Goal: Task Accomplishment & Management: Manage account settings

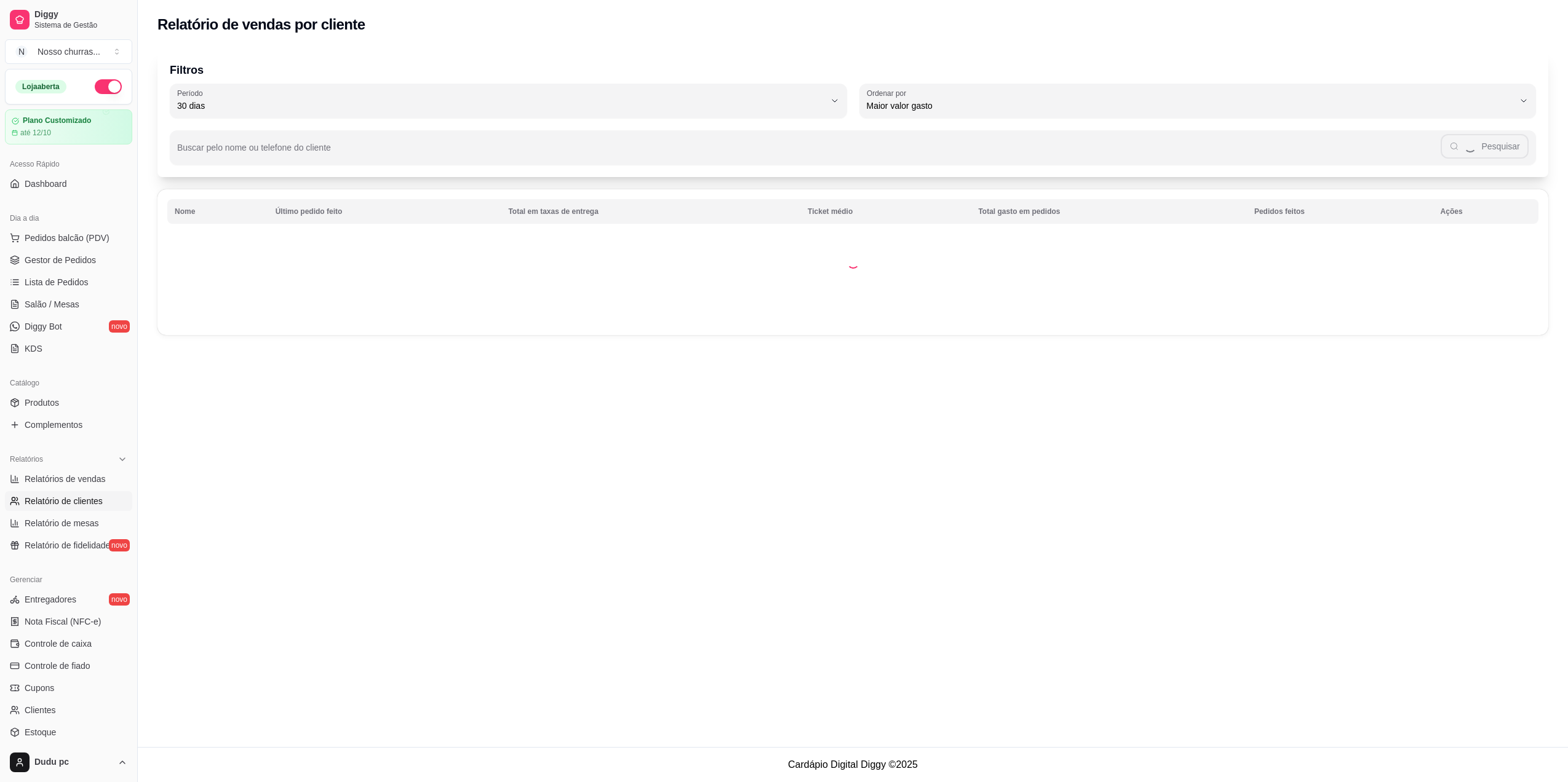
select select "30"
select select "HIGHEST_TOTAL_SPENT_WITH_ORDERS"
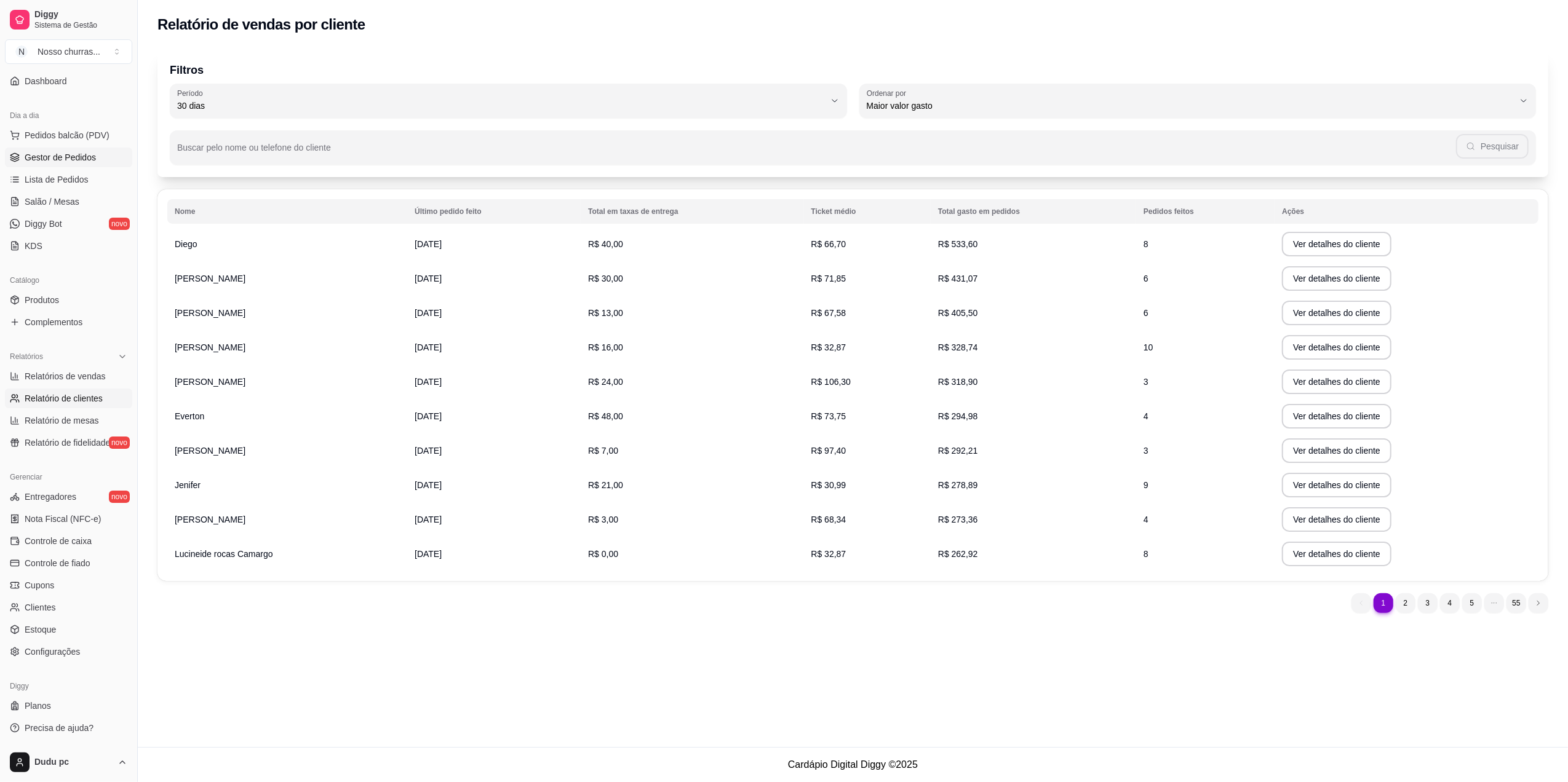
click at [77, 167] on link "Gestor de Pedidos" at bounding box center [69, 158] width 127 height 20
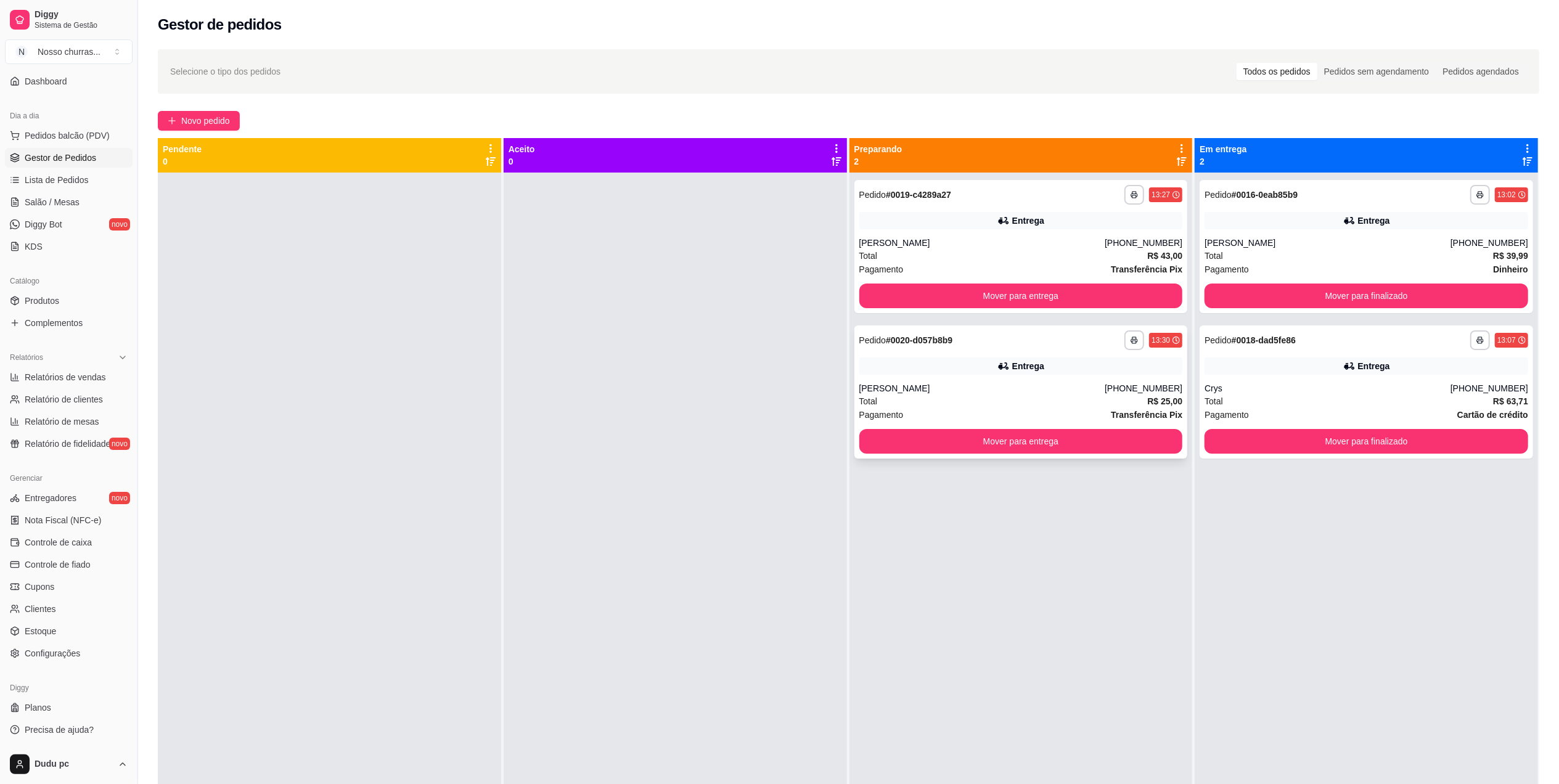
click at [1041, 370] on div "Entrega" at bounding box center [1021, 366] width 324 height 17
click at [1036, 205] on div "**********" at bounding box center [1021, 246] width 334 height 133
click at [1113, 284] on button "Mover para entrega" at bounding box center [1021, 296] width 314 height 24
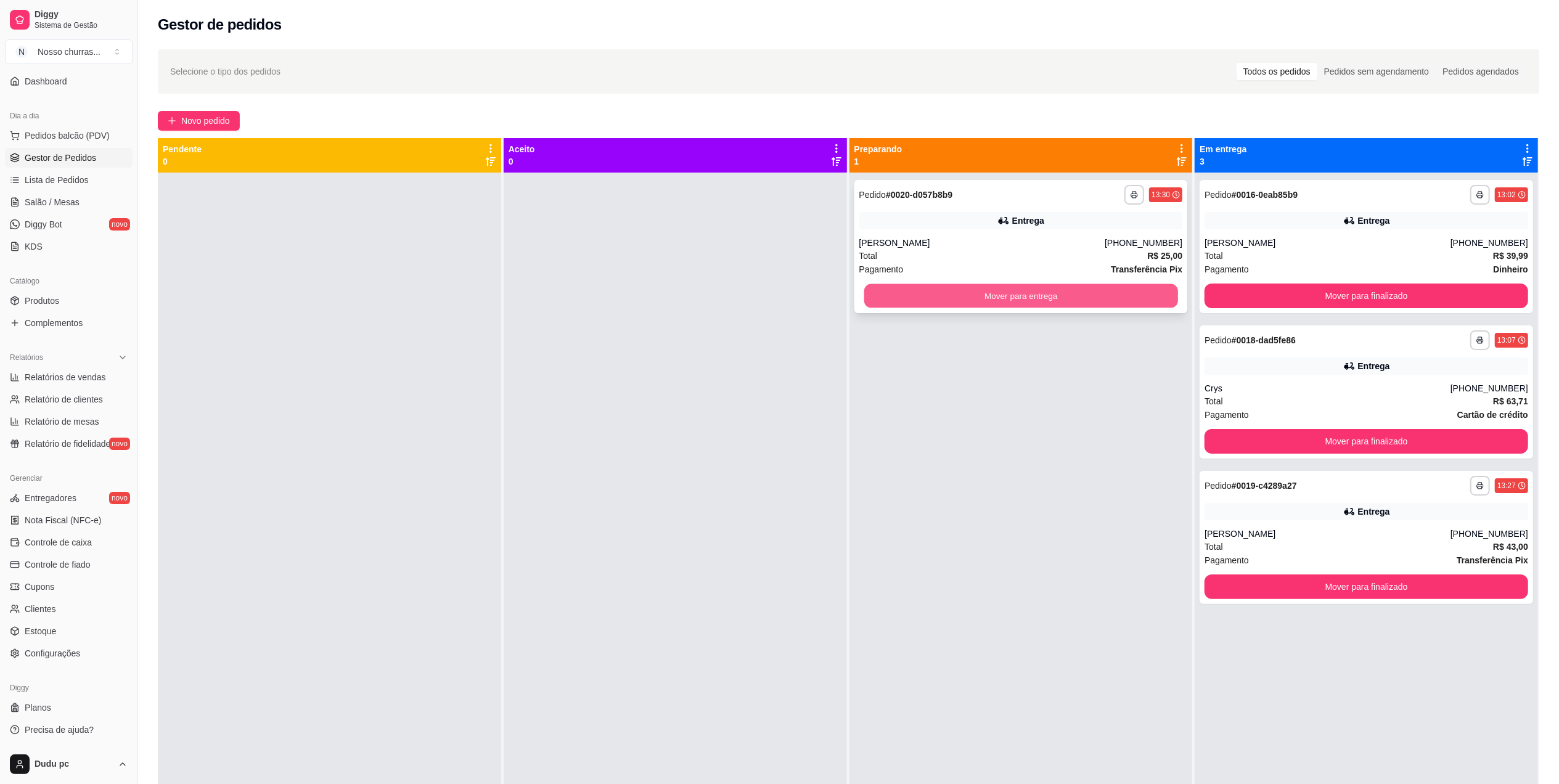
click at [1112, 288] on button "Mover para entrega" at bounding box center [1021, 296] width 314 height 24
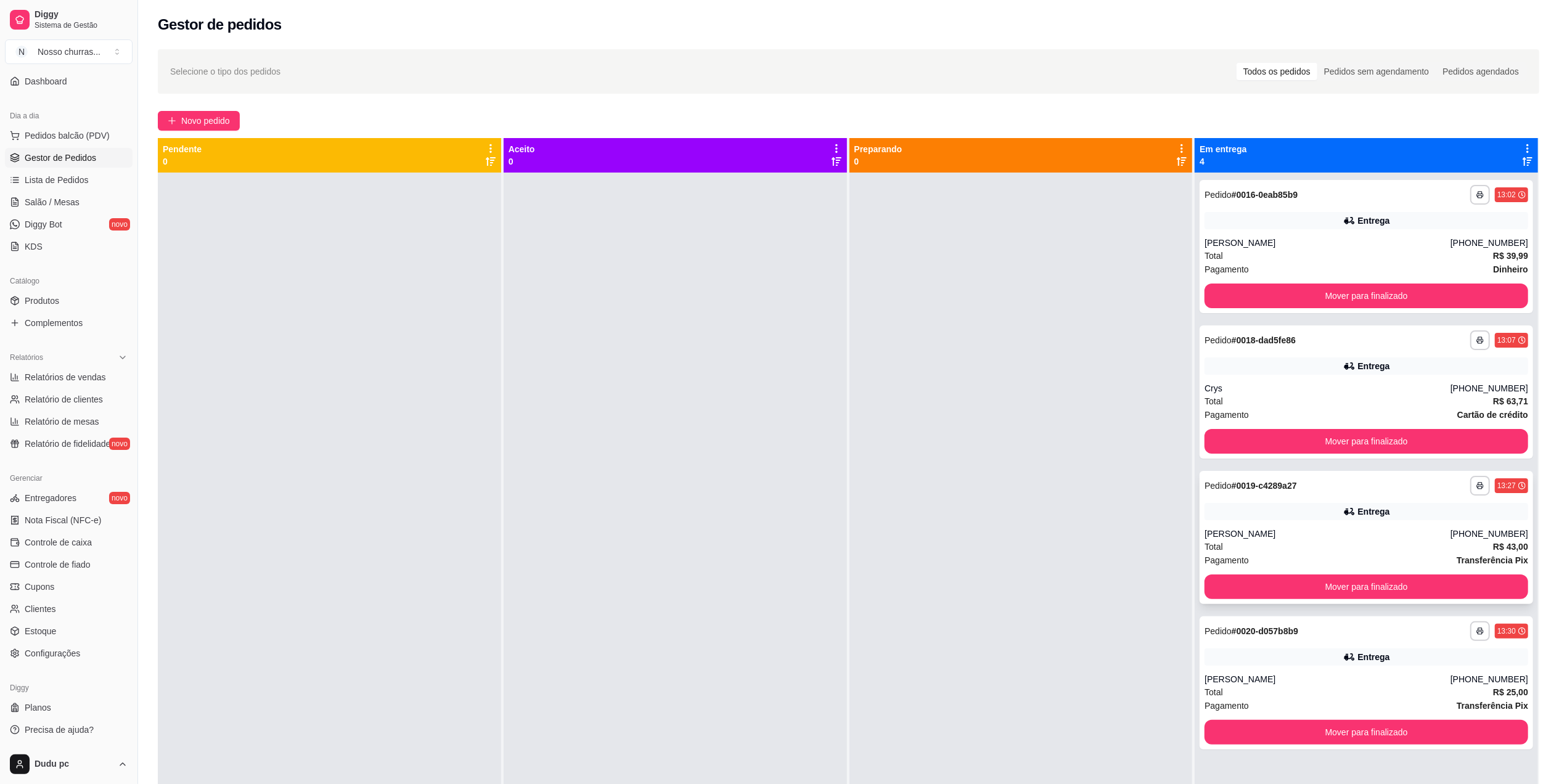
click at [1269, 499] on div "**********" at bounding box center [1366, 538] width 334 height 133
click at [1259, 636] on strong "# 0020-d057b8b9" at bounding box center [1265, 631] width 67 height 10
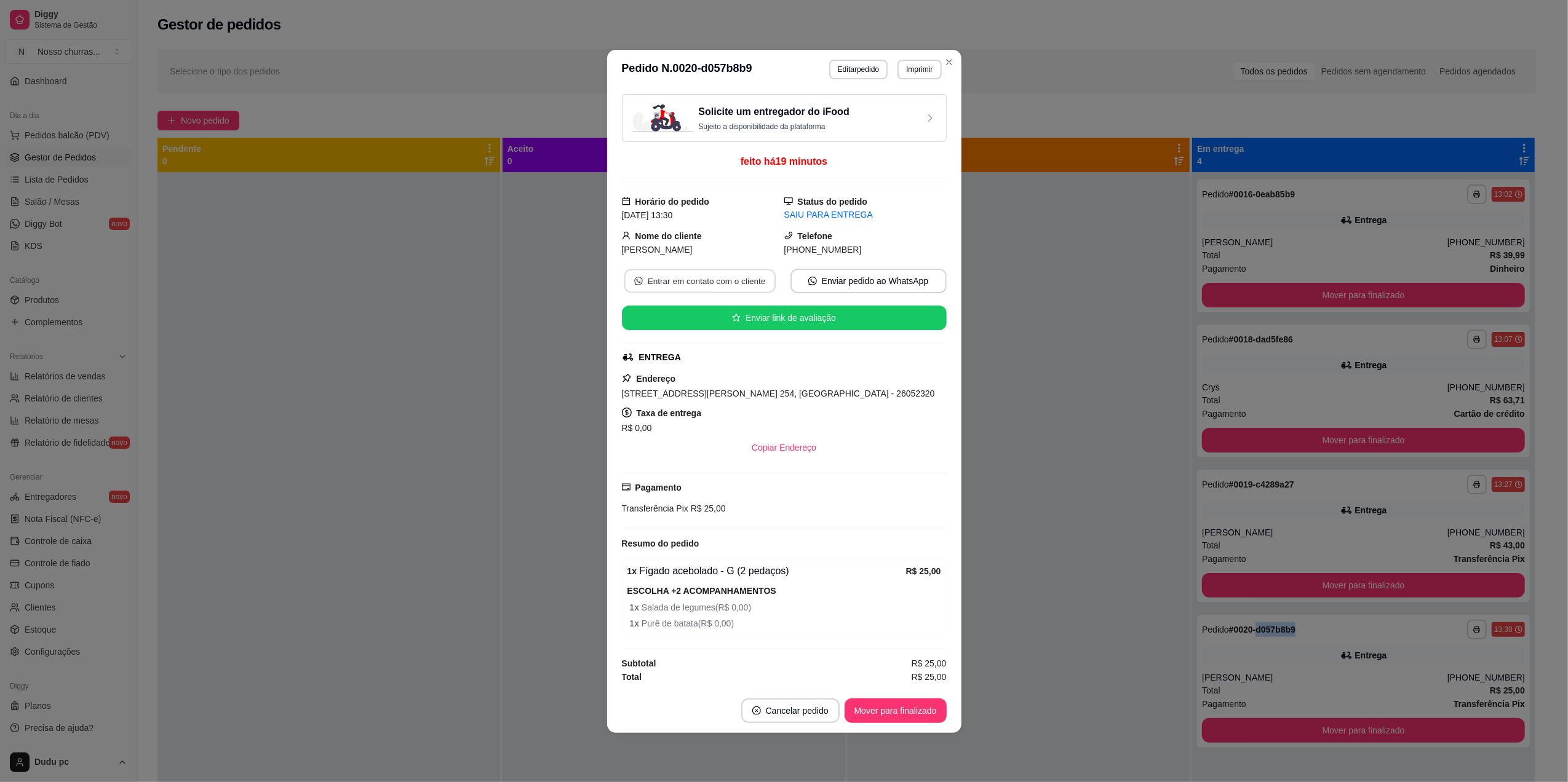
click at [709, 284] on button "Entrar em contato com o cliente" at bounding box center [700, 280] width 151 height 24
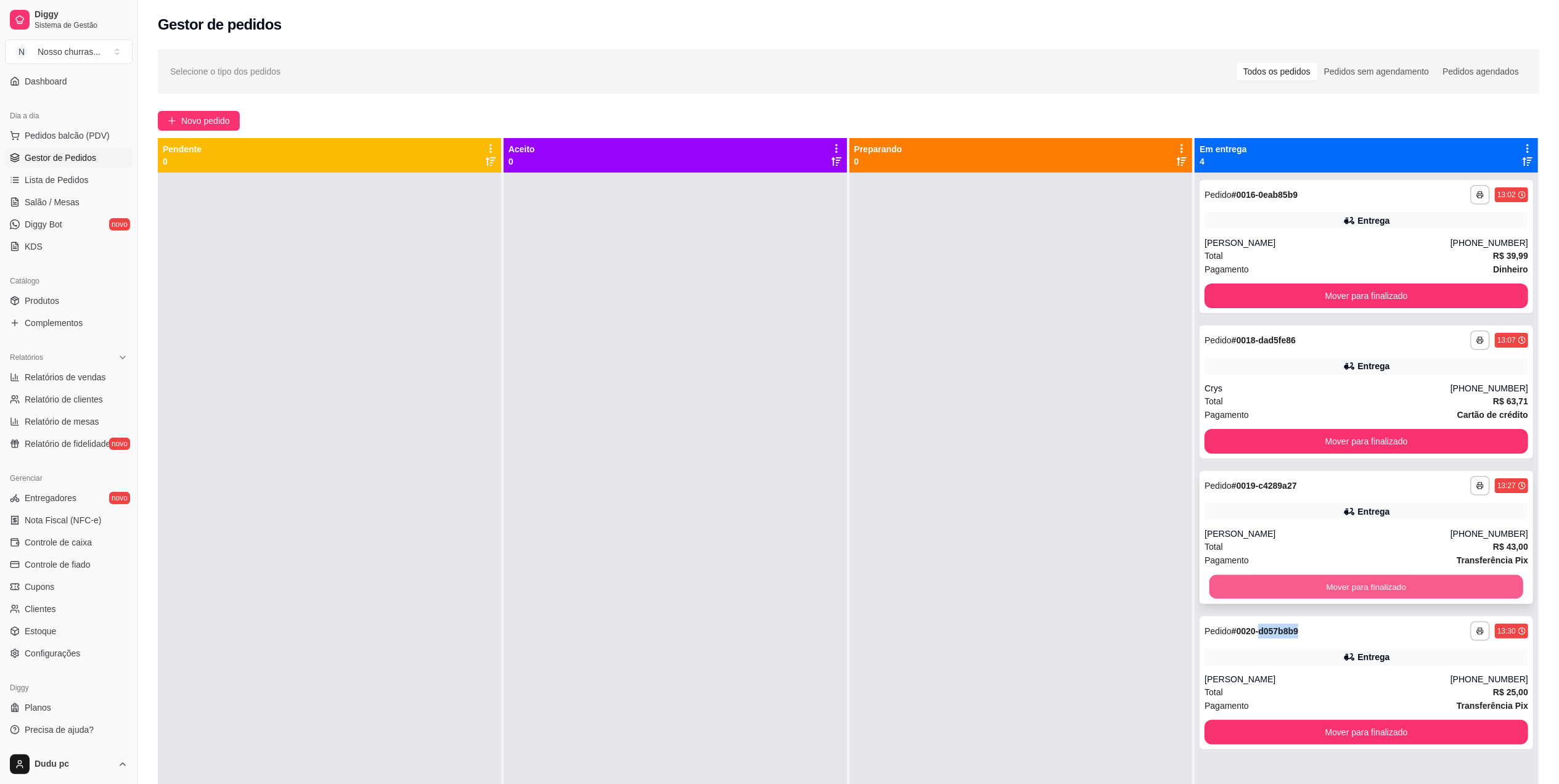
click at [1262, 592] on button "Mover para finalizado" at bounding box center [1366, 587] width 314 height 24
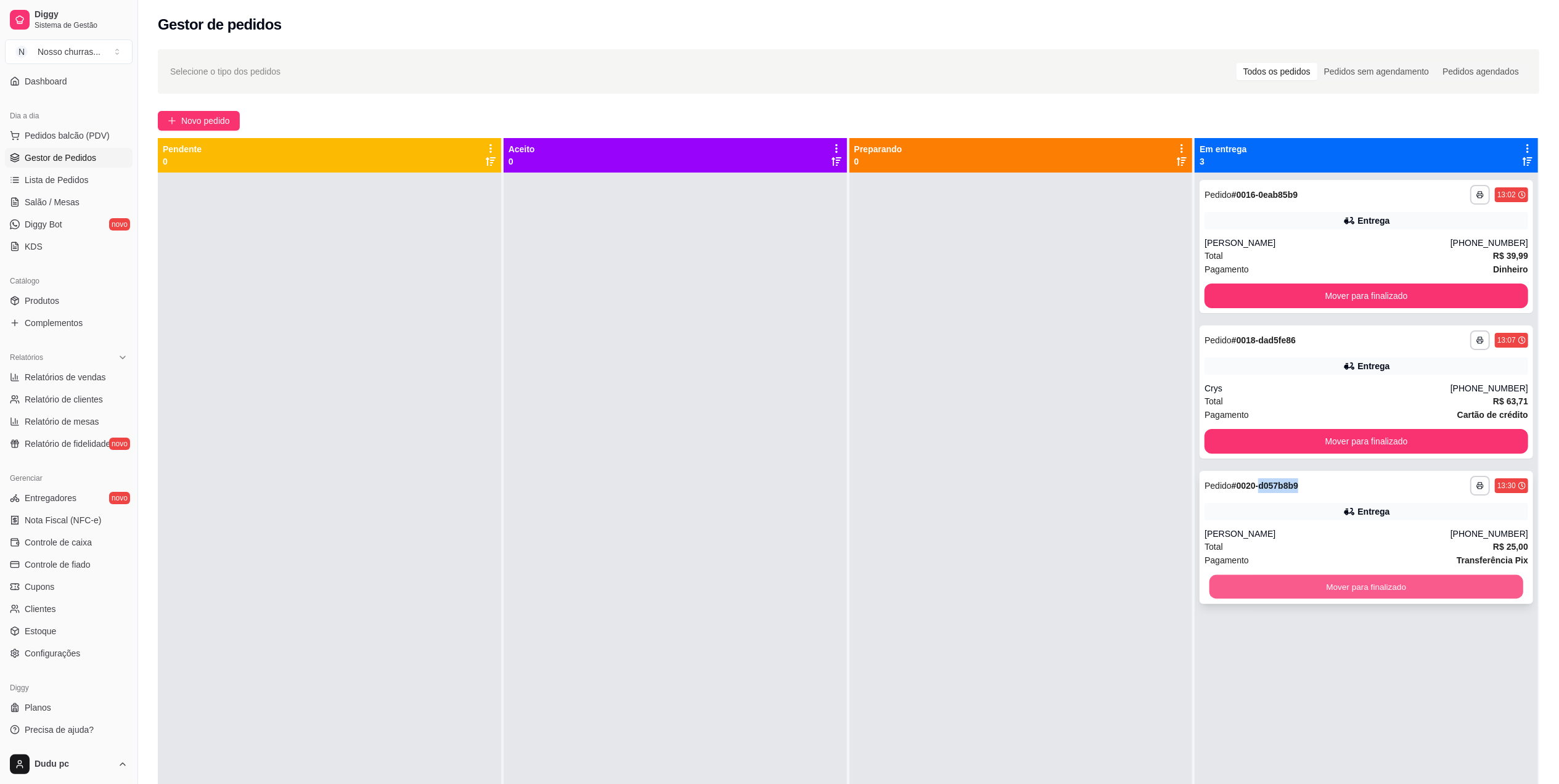
click at [1269, 585] on button "Mover para finalizado" at bounding box center [1366, 587] width 314 height 24
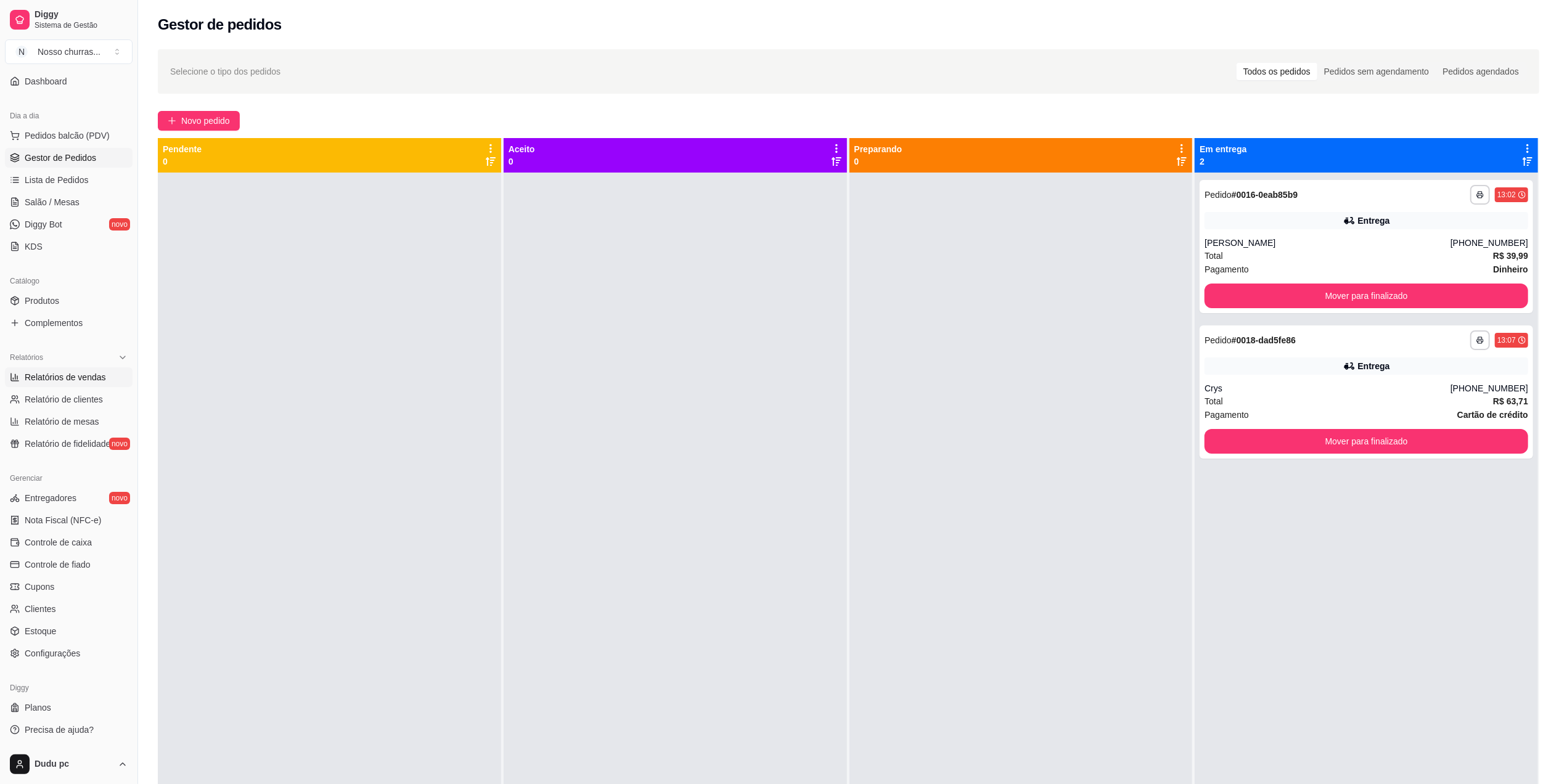
click at [84, 375] on span "Relatórios de vendas" at bounding box center [65, 377] width 81 height 12
select select "ALL"
select select "0"
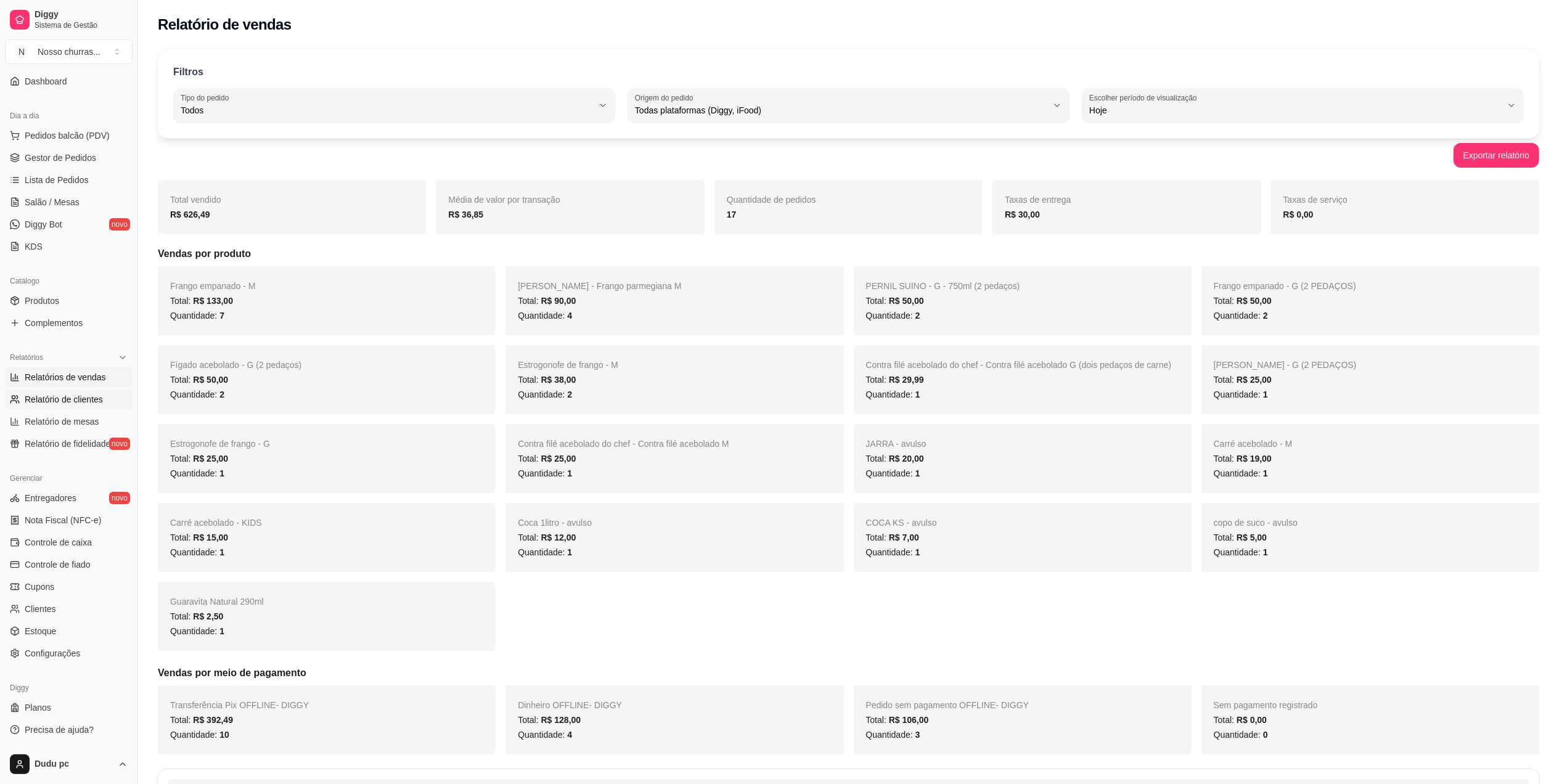
click at [53, 407] on link "Relatório de clientes" at bounding box center [69, 399] width 127 height 20
select select "30"
select select "HIGHEST_TOTAL_SPENT_WITH_ORDERS"
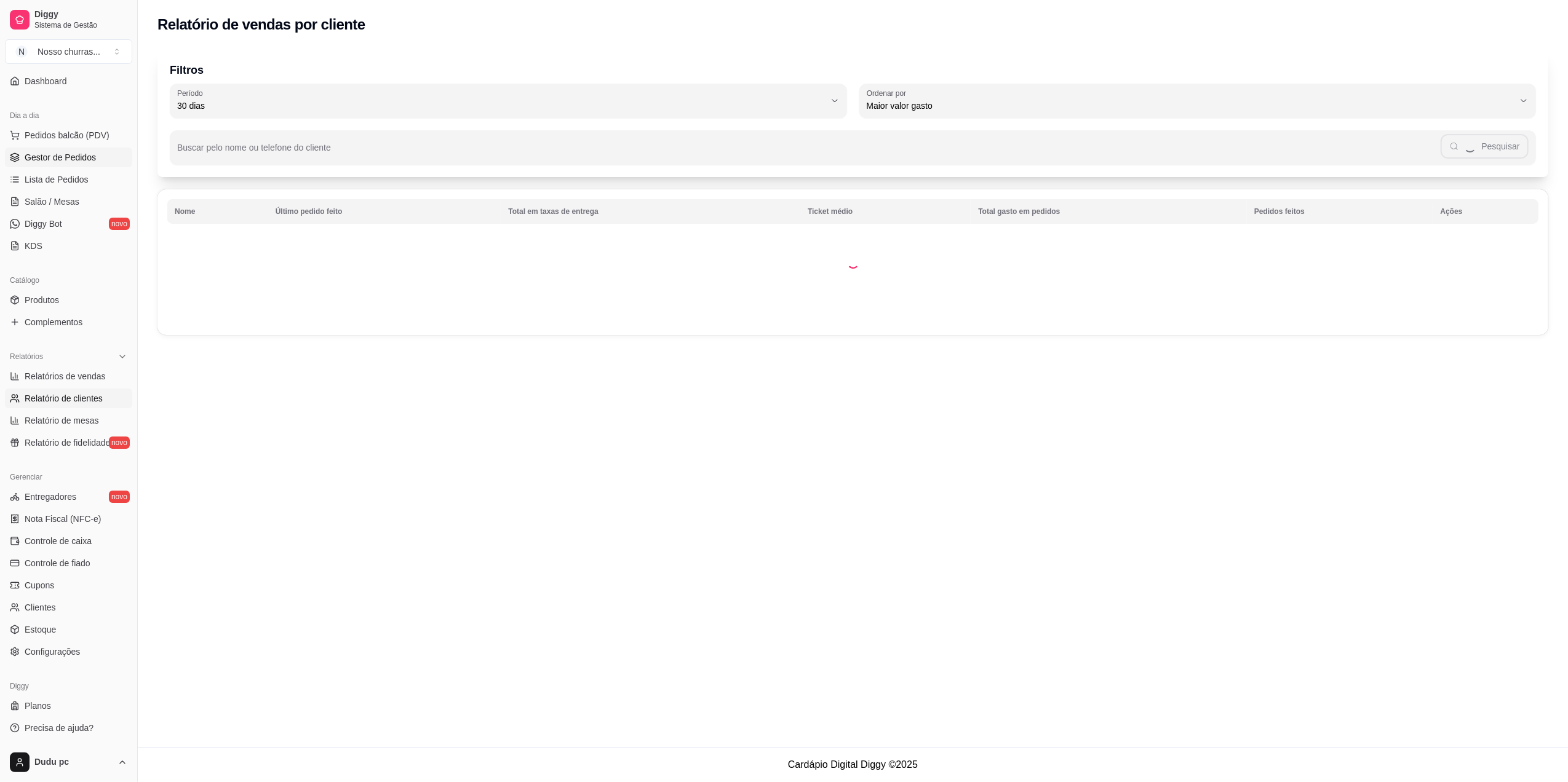
click at [55, 162] on span "Gestor de Pedidos" at bounding box center [60, 157] width 71 height 12
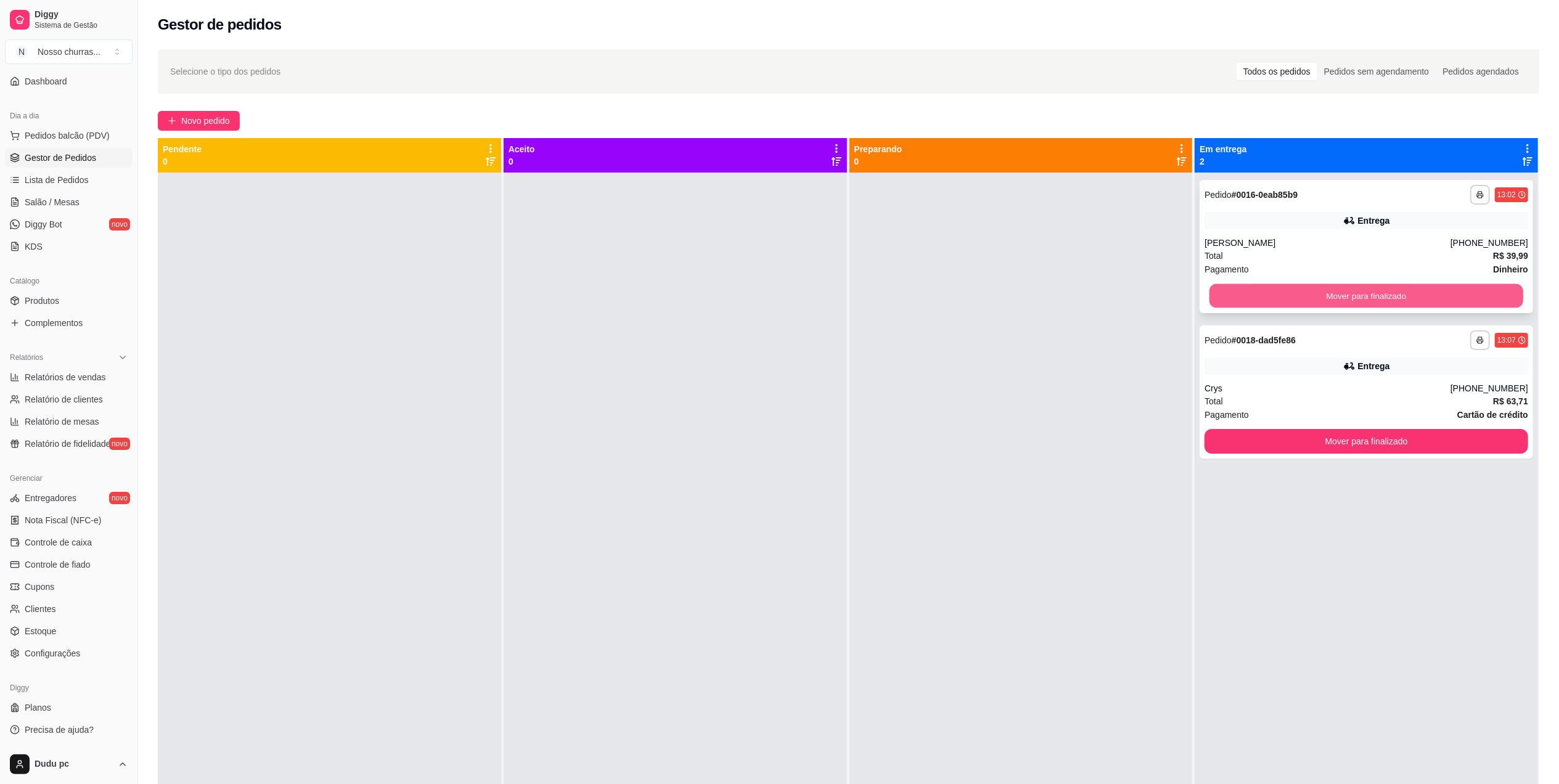
click at [1344, 296] on button "Mover para finalizado" at bounding box center [1366, 296] width 314 height 24
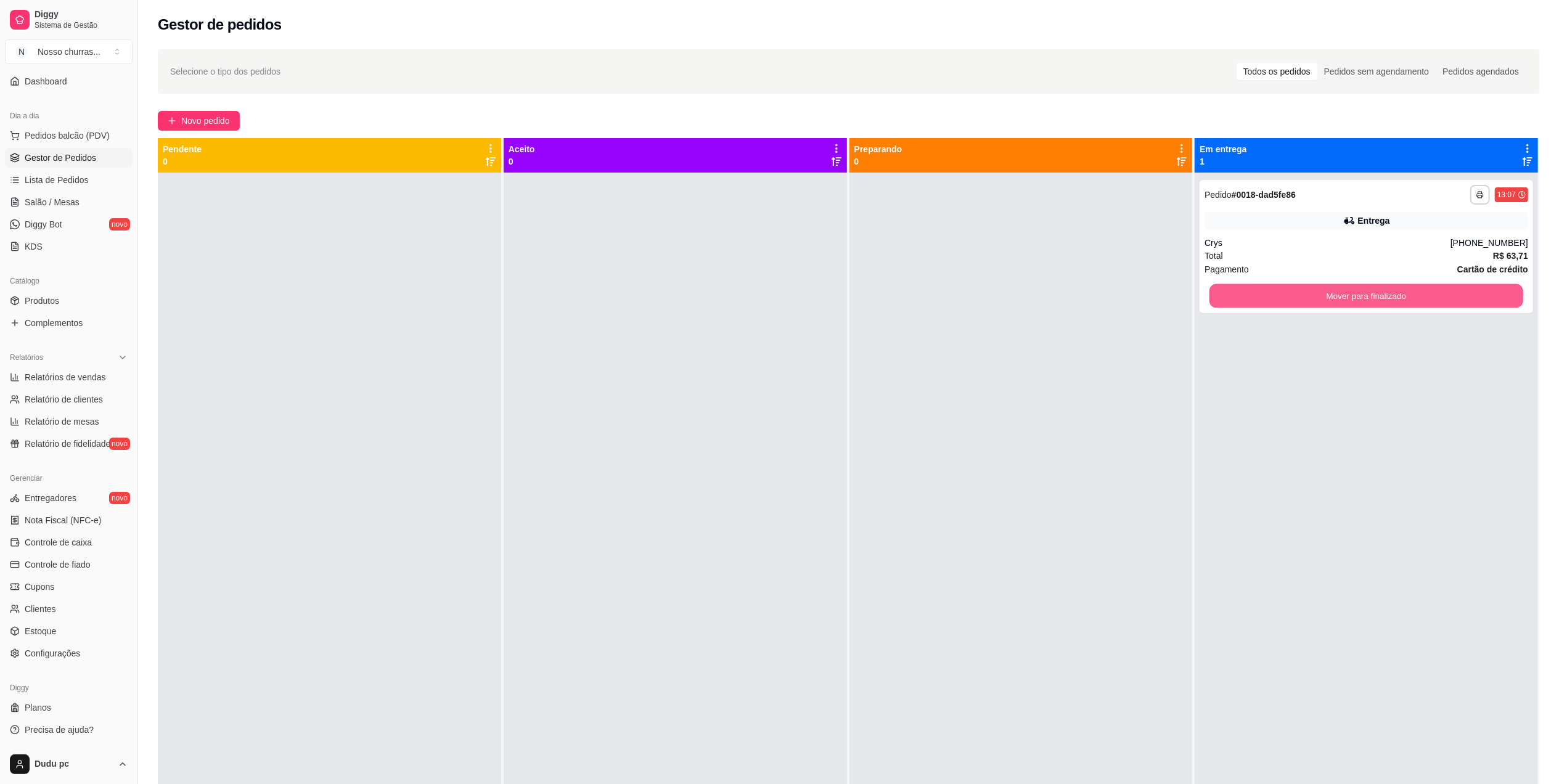
click at [1344, 296] on button "Mover para finalizado" at bounding box center [1366, 296] width 314 height 24
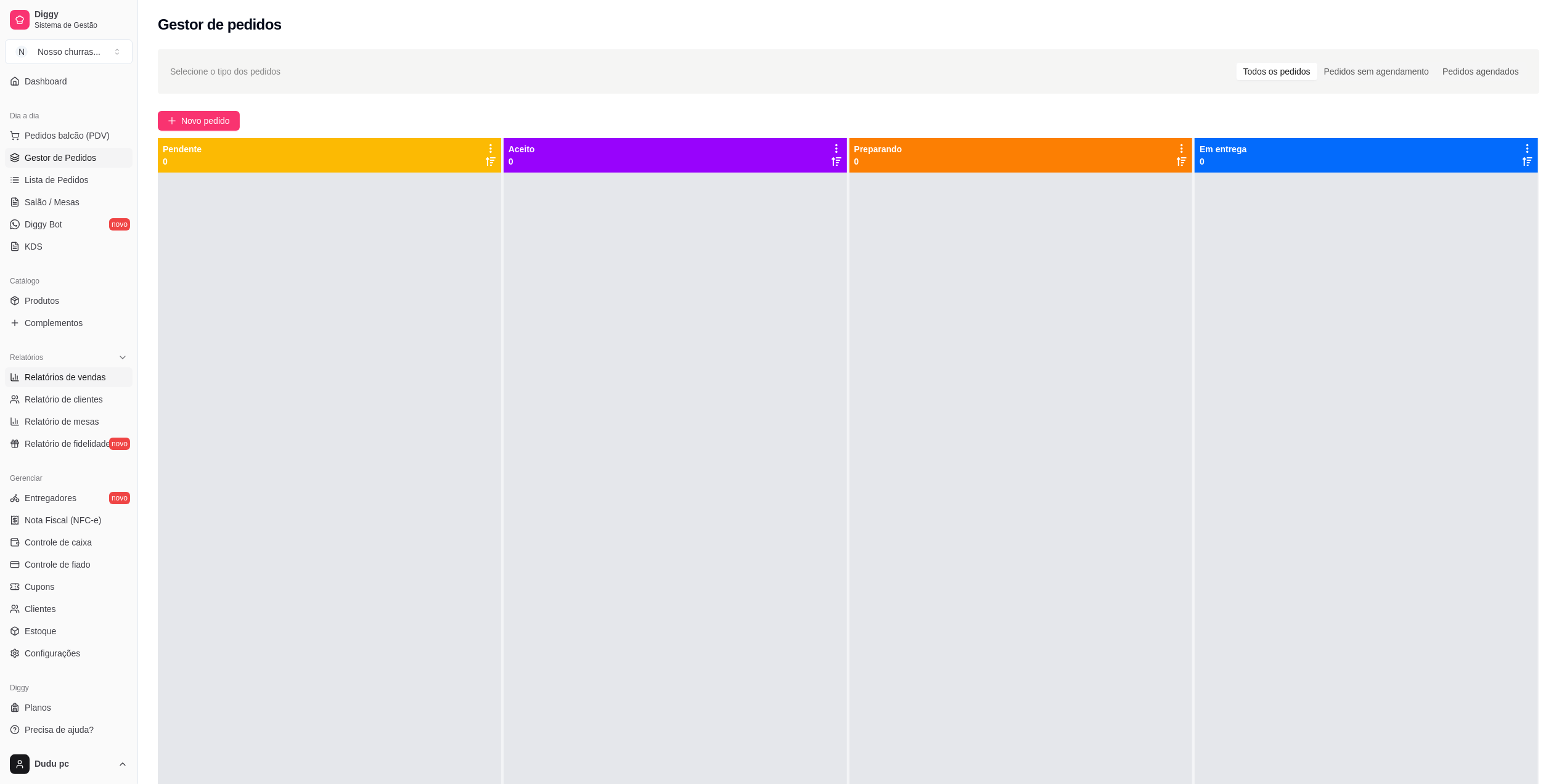
click at [72, 371] on span "Relatórios de vendas" at bounding box center [65, 377] width 81 height 12
select select "ALL"
select select "0"
